Goal: Transaction & Acquisition: Purchase product/service

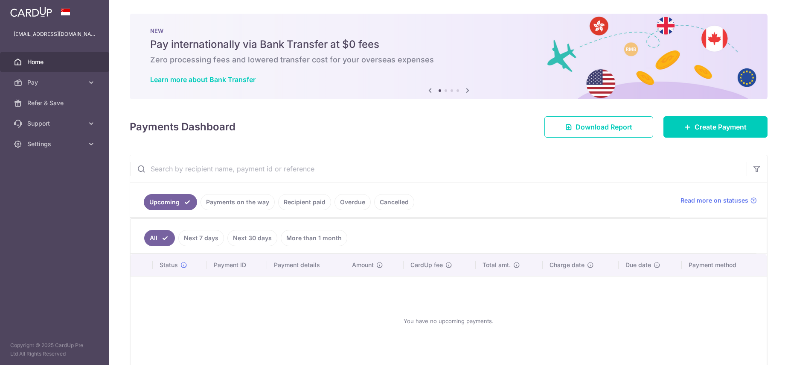
click at [483, 144] on div "× Pause Schedule Pause all future payments in this series Pause just this one p…" at bounding box center [448, 182] width 679 height 365
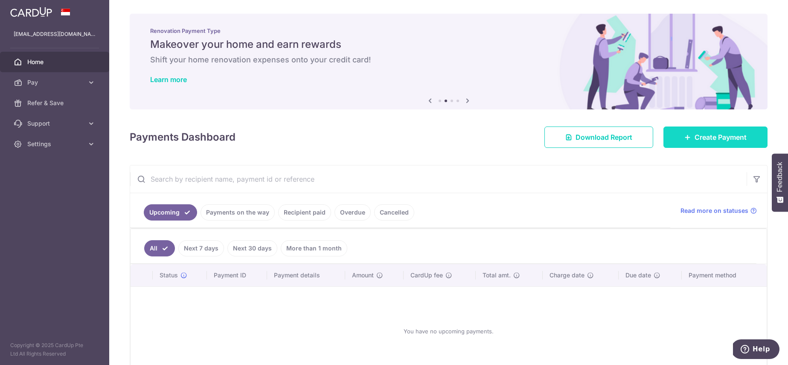
click at [709, 143] on link "Create Payment" at bounding box center [716, 136] width 104 height 21
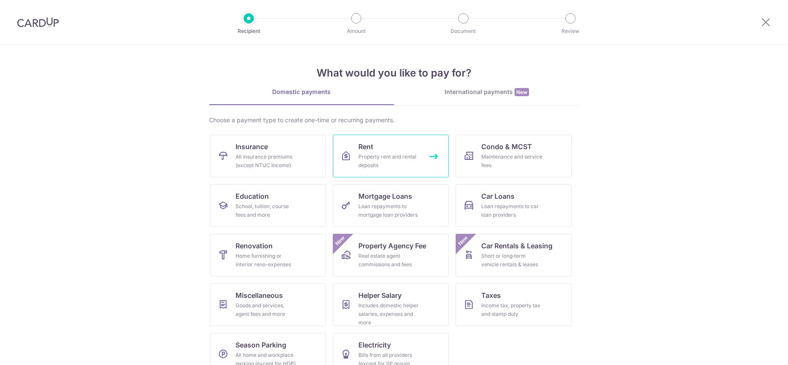
click at [379, 147] on link "Rent Property rent and rental deposits" at bounding box center [391, 155] width 116 height 43
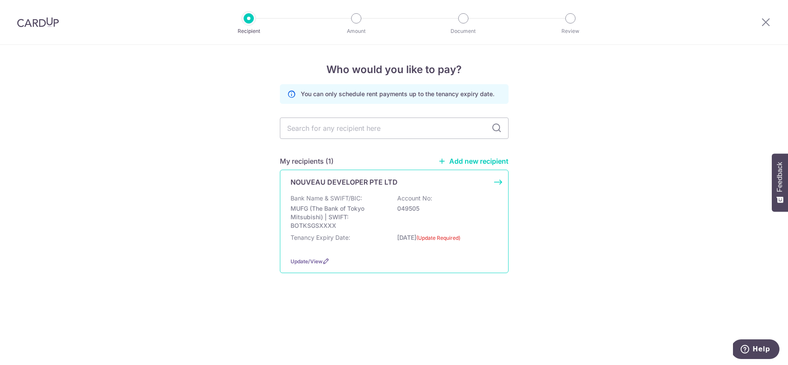
click at [463, 185] on div "NOUVEAU DEVELOPER PTE LTD" at bounding box center [389, 182] width 197 height 10
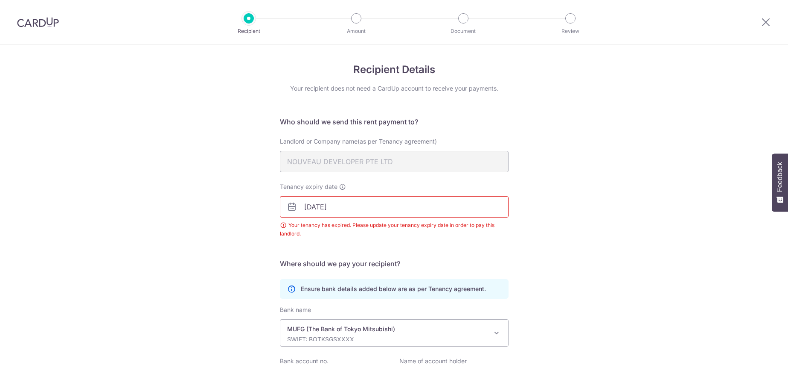
scroll to position [95, 0]
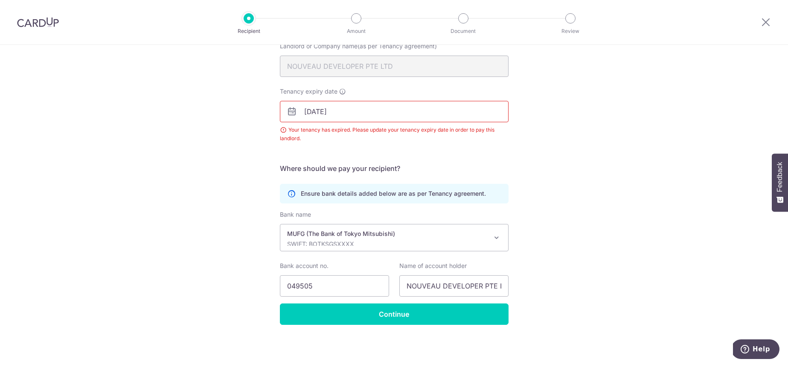
click at [387, 132] on div "Your tenancy has expired. Please update your tenancy expiry date in order to pa…" at bounding box center [394, 133] width 229 height 17
click at [340, 111] on input "31/07/2025" at bounding box center [394, 111] width 229 height 21
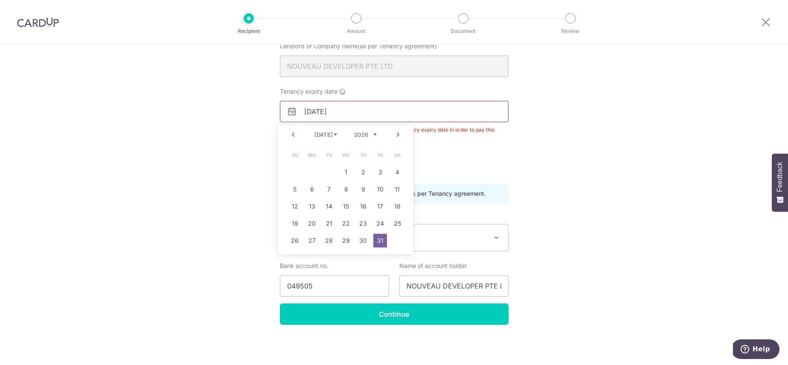
type input "[DATE]"
click at [554, 149] on div "Recipient Details Your recipient does not need a CardUp account to receive your…" at bounding box center [394, 157] width 788 height 415
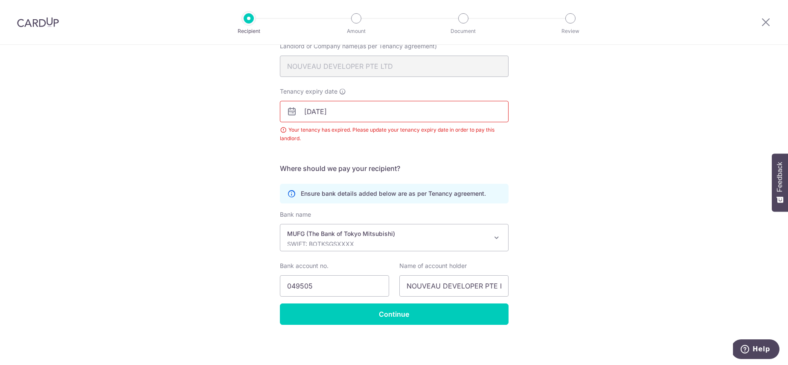
click at [560, 153] on div "Recipient Details Your recipient does not need a CardUp account to receive your…" at bounding box center [394, 157] width 788 height 415
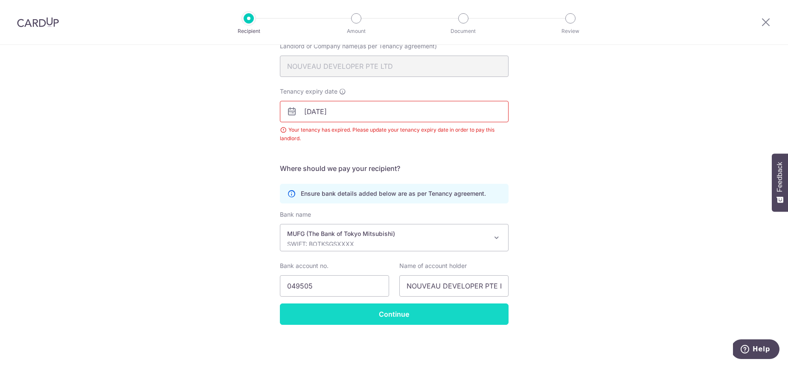
click at [385, 313] on input "Continue" at bounding box center [394, 313] width 229 height 21
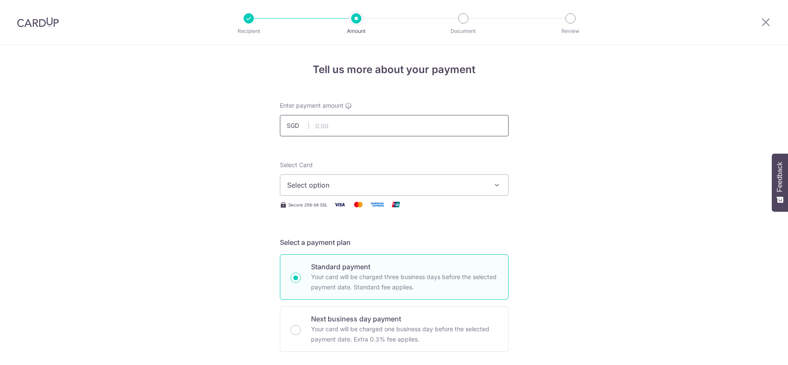
click at [320, 123] on input "text" at bounding box center [394, 125] width 229 height 21
type input "4,300.00"
click at [413, 178] on button "Select option" at bounding box center [394, 184] width 229 height 21
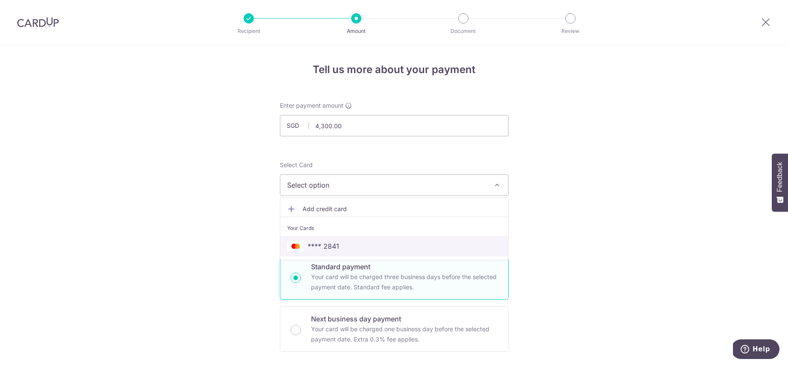
click at [360, 244] on span "**** 2841" at bounding box center [394, 246] width 214 height 10
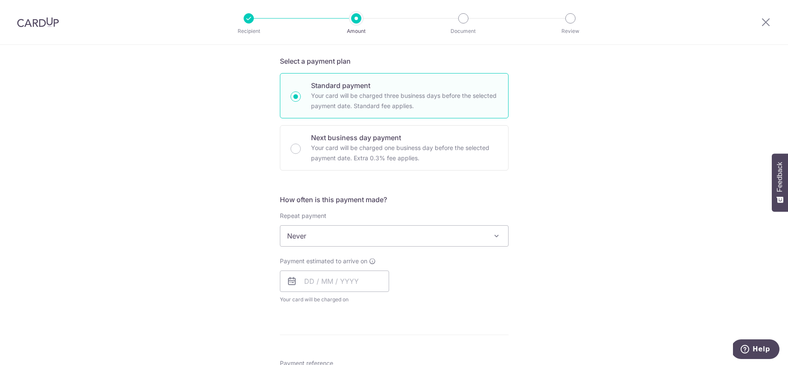
scroll to position [187, 0]
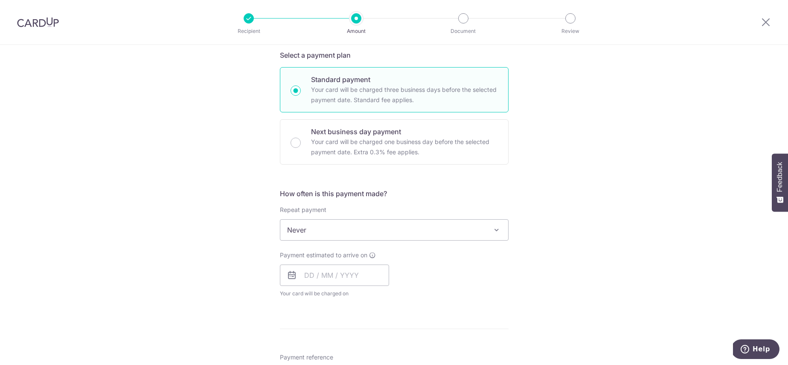
click at [349, 222] on span "Never" at bounding box center [394, 229] width 228 height 20
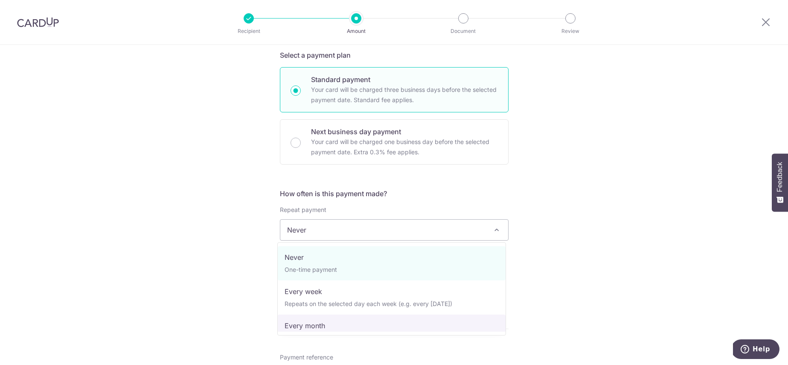
select select "3"
type input "31/07/2026"
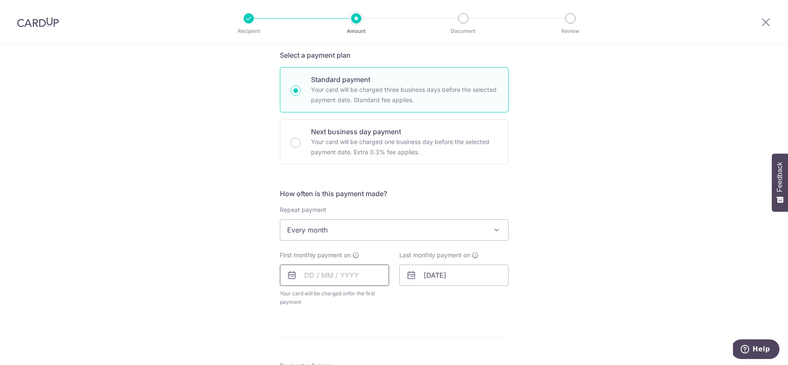
click at [300, 275] on input "text" at bounding box center [334, 274] width 109 height 21
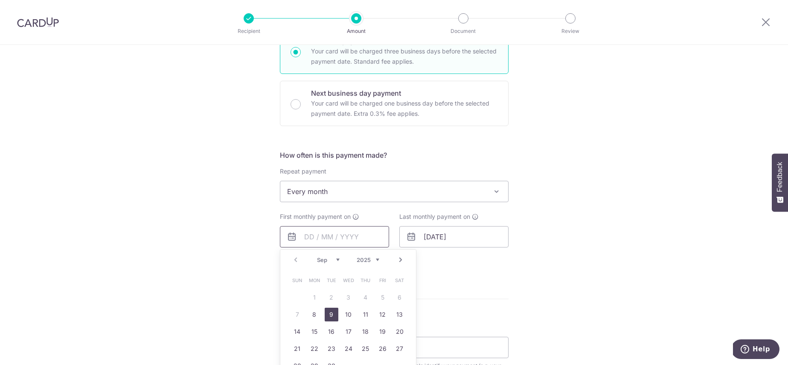
scroll to position [234, 0]
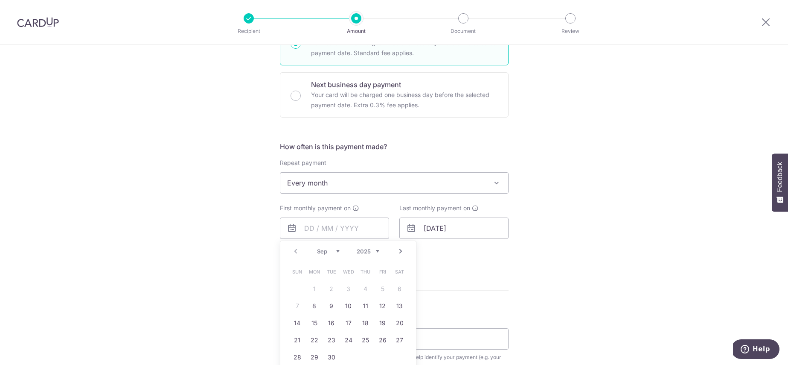
click at [506, 274] on div "Tell us more about your payment Enter payment amount SGD 4,300.00 4300.00 Selec…" at bounding box center [394, 201] width 788 height 781
click at [367, 227] on input "text" at bounding box center [334, 227] width 109 height 21
click at [312, 306] on link "8" at bounding box center [315, 306] width 14 height 14
type input "08/09/2025"
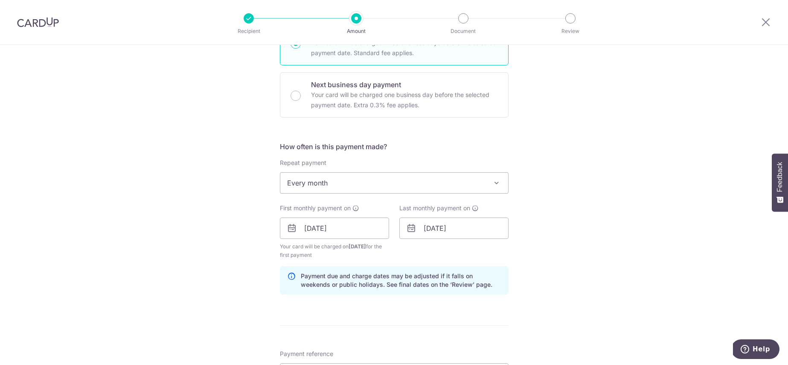
click at [547, 189] on div "Tell us more about your payment Enter payment amount SGD 4,300.00 4300.00 Selec…" at bounding box center [394, 219] width 788 height 816
click at [472, 189] on span "Every month" at bounding box center [394, 182] width 228 height 20
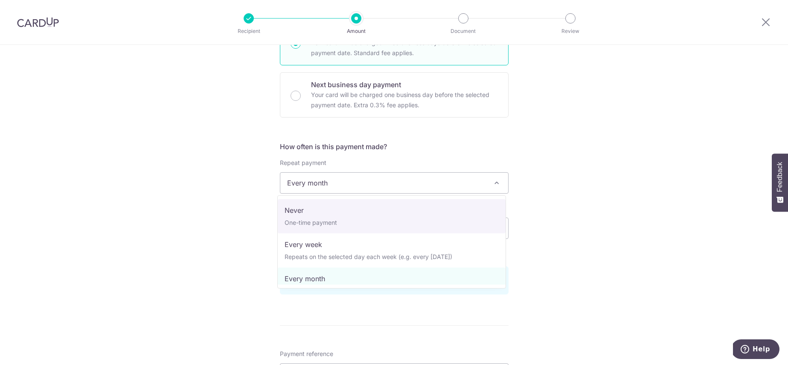
select select "1"
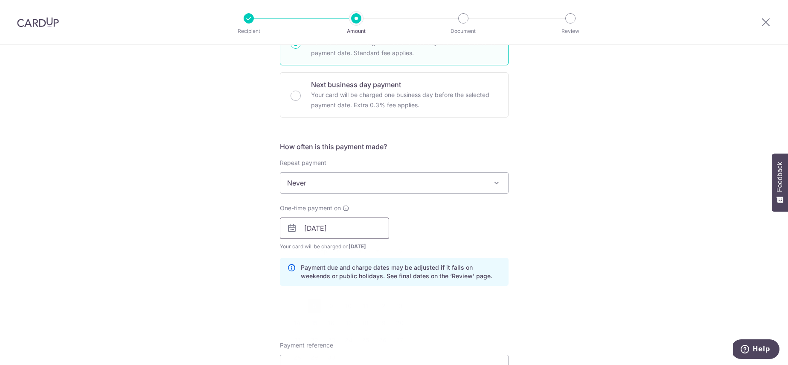
click at [316, 227] on input "08/09/2025" at bounding box center [334, 227] width 109 height 21
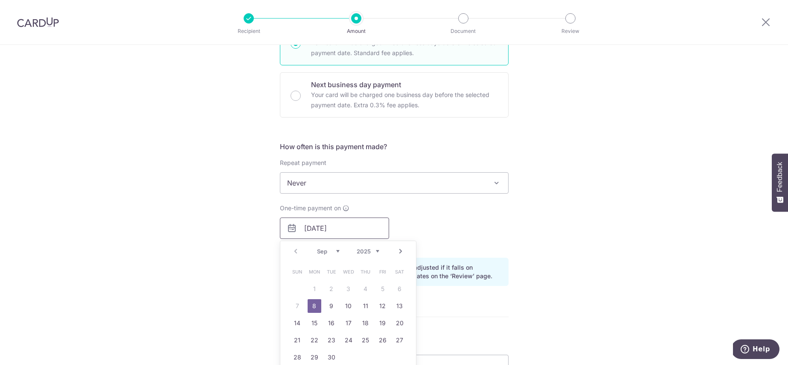
click at [316, 227] on input "08/09/2025" at bounding box center [334, 227] width 109 height 21
click at [530, 212] on div "Tell us more about your payment Enter payment amount SGD 4,300.00 4300.00 Selec…" at bounding box center [394, 214] width 788 height 807
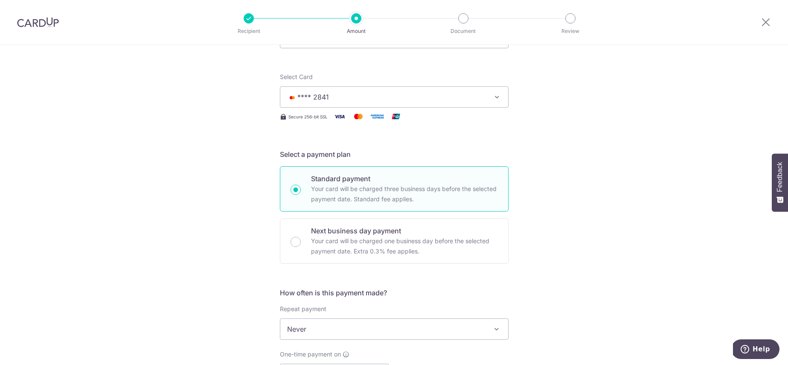
scroll to position [346, 0]
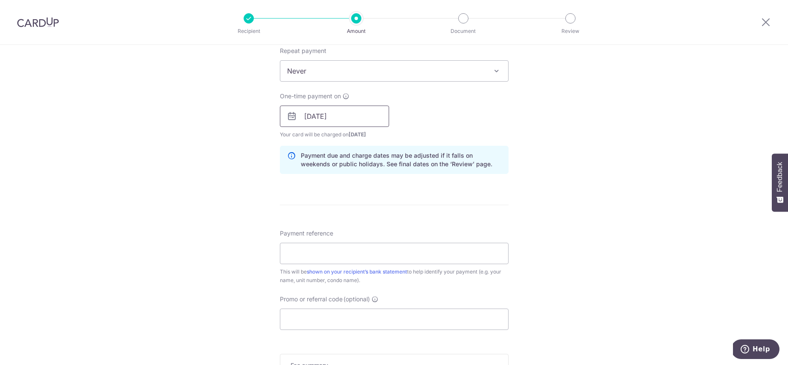
click at [319, 116] on input "08/09/2025" at bounding box center [334, 115] width 109 height 21
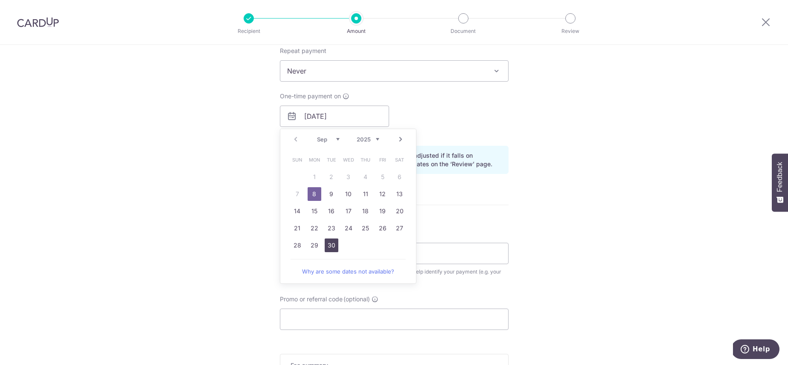
click at [330, 245] on link "30" at bounding box center [332, 245] width 14 height 14
type input "30/09/2025"
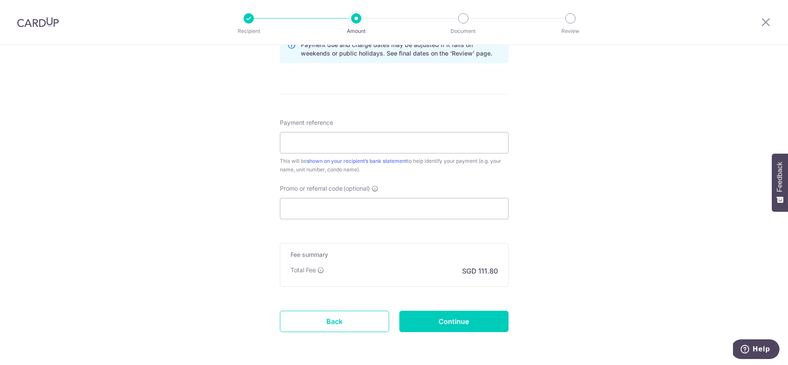
scroll to position [459, 0]
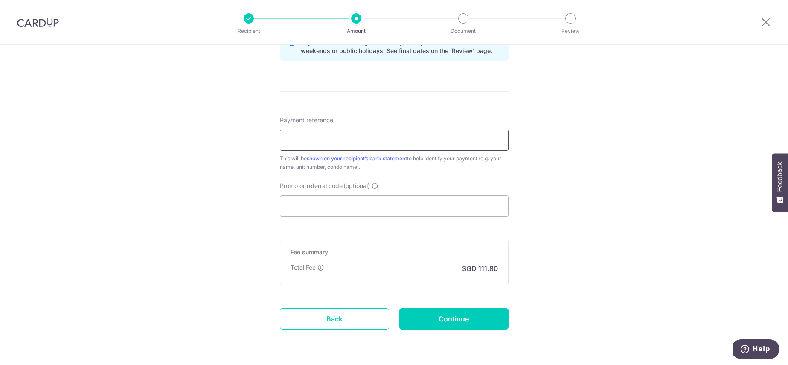
click at [349, 140] on input "Payment reference" at bounding box center [394, 139] width 229 height 21
type input "10 Tanglin Road 04-03"
click at [325, 200] on input "Promo or referral code (optional)" at bounding box center [394, 205] width 229 height 21
paste input "SAVERENT179"
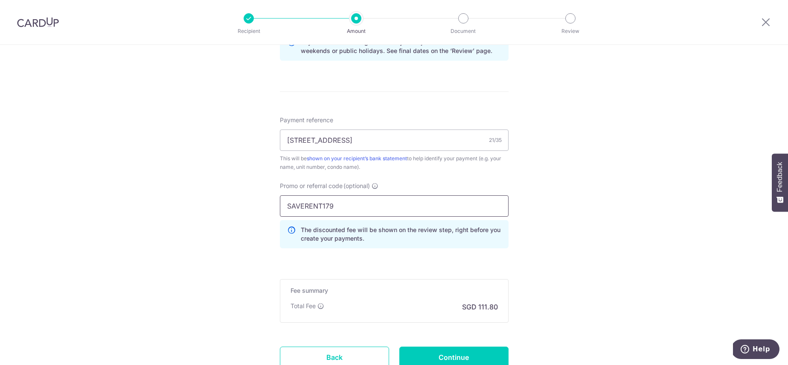
type input "SAVERENT179"
click at [560, 225] on div "Tell us more about your payment Enter payment amount SGD 4,300.00 4300.00 Selec…" at bounding box center [394, 9] width 788 height 846
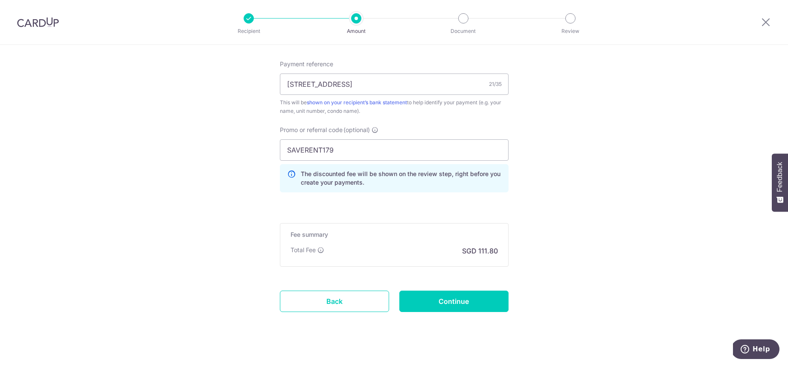
scroll to position [524, 0]
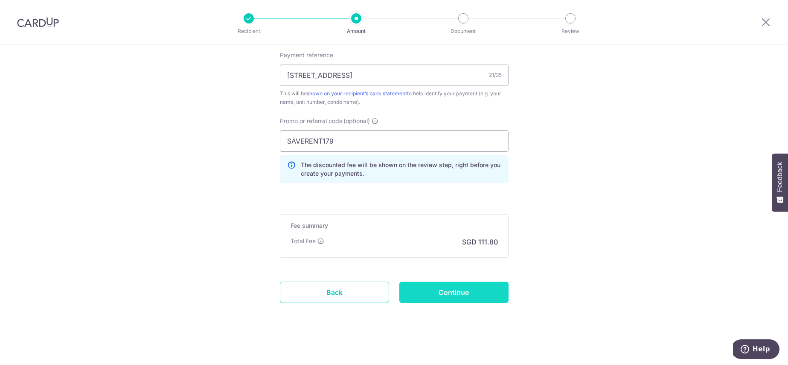
click at [456, 292] on input "Continue" at bounding box center [454, 291] width 109 height 21
type input "Create Schedule"
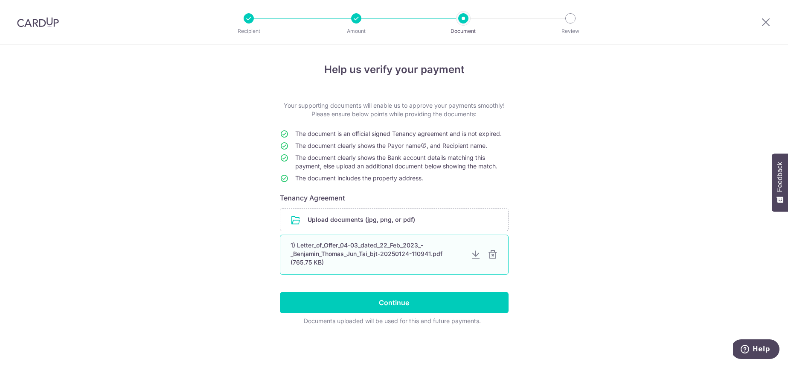
click at [492, 254] on div at bounding box center [493, 254] width 10 height 10
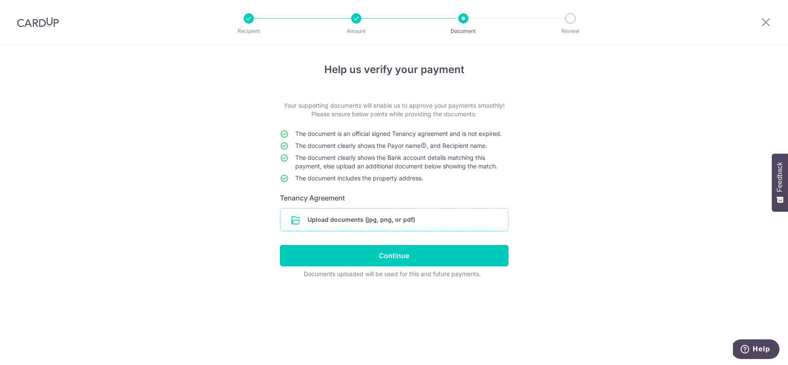
click at [387, 219] on input "file" at bounding box center [394, 219] width 228 height 22
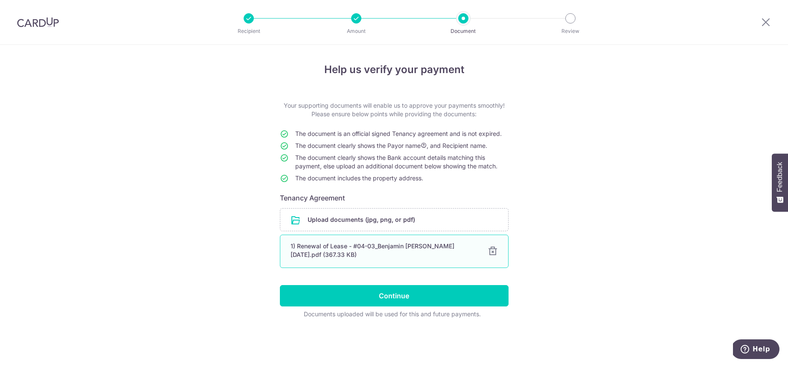
drag, startPoint x: 358, startPoint y: 229, endPoint x: 380, endPoint y: 256, distance: 35.2
click at [366, 242] on div "Upload documents (jpg, png, or pdf) 1) Renewal of Lease - #04-03_Benjamin [PERS…" at bounding box center [394, 239] width 229 height 63
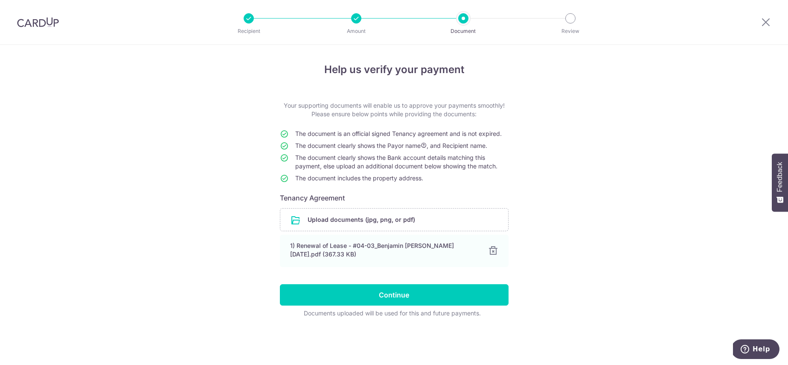
drag, startPoint x: 586, startPoint y: 204, endPoint x: 580, endPoint y: 203, distance: 6.1
click at [583, 204] on div "Help us verify your payment Your supporting documents will enable us to approve…" at bounding box center [394, 205] width 788 height 320
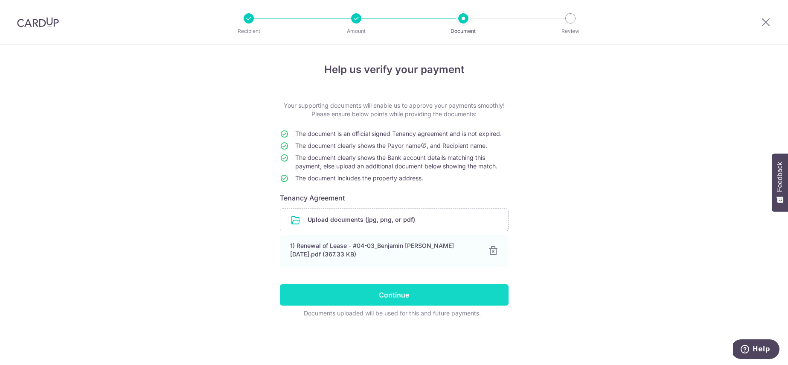
click at [415, 292] on input "Continue" at bounding box center [394, 294] width 229 height 21
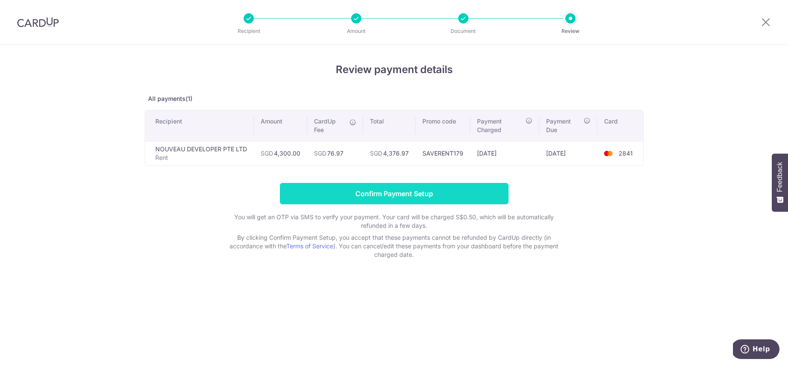
click at [394, 191] on input "Confirm Payment Setup" at bounding box center [394, 193] width 229 height 21
